Goal: Task Accomplishment & Management: Use online tool/utility

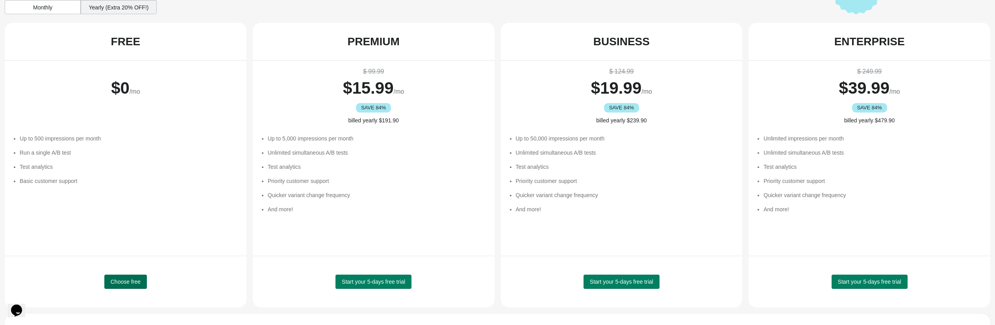
scroll to position [128, 0]
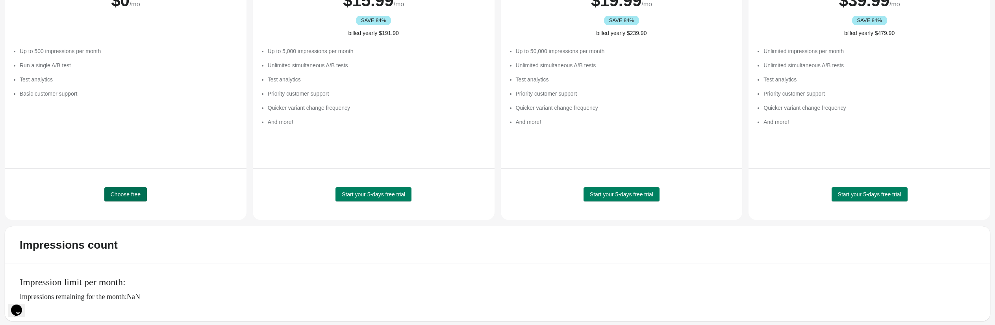
click at [128, 194] on span "Choose free" at bounding box center [126, 194] width 30 height 6
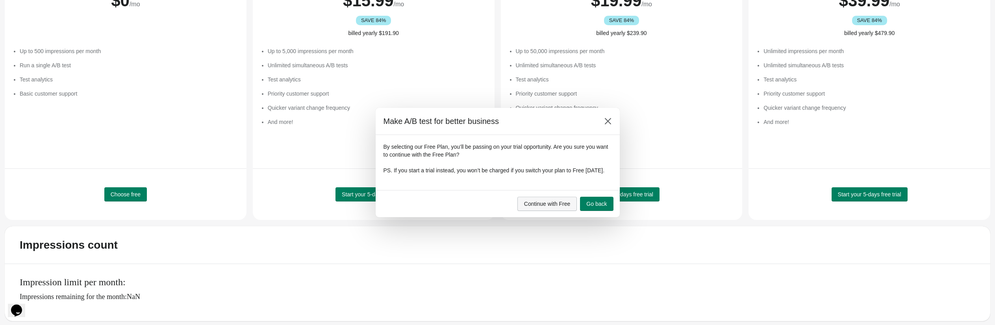
click at [540, 207] on span "Continue with Free" at bounding box center [547, 204] width 46 height 6
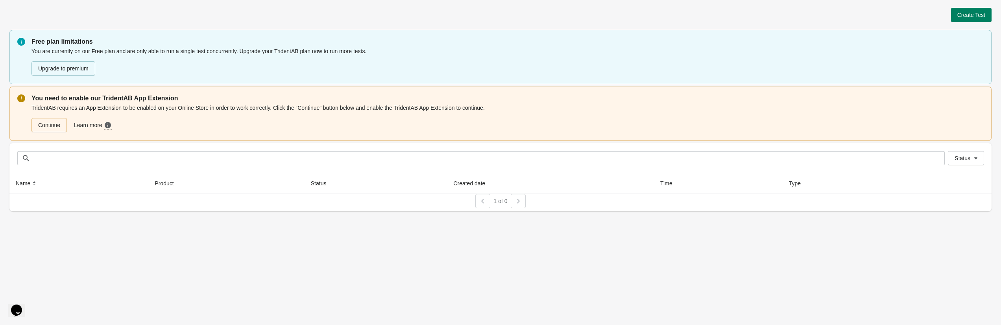
scroll to position [0, 0]
click at [48, 126] on link "Continue" at bounding box center [48, 125] width 35 height 14
click at [45, 123] on link "Continue" at bounding box center [48, 125] width 35 height 14
click at [975, 14] on span "Create Test" at bounding box center [972, 15] width 28 height 6
